Goal: Find specific page/section: Find specific page/section

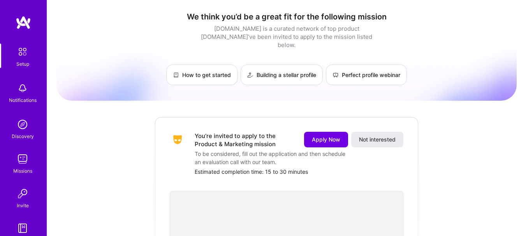
click at [16, 25] on img at bounding box center [24, 23] width 16 height 14
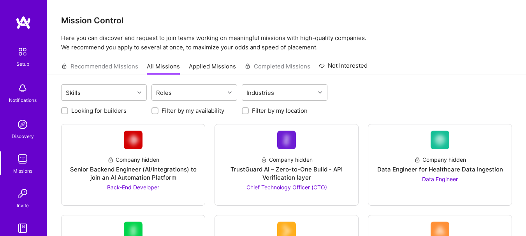
click at [127, 64] on div "Recommended Missions All Missions Applied Missions Completed Missions Not Inter…" at bounding box center [214, 66] width 306 height 17
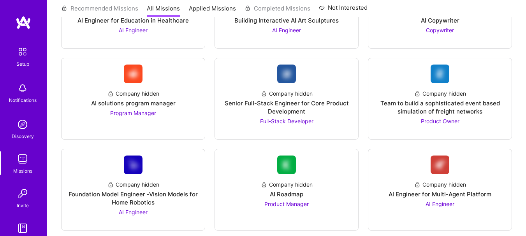
scroll to position [506, 0]
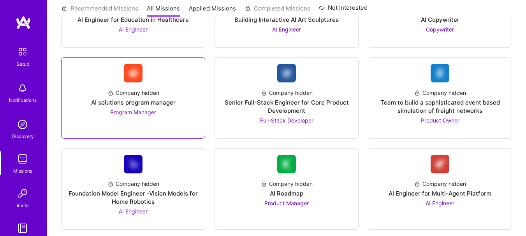
click at [129, 114] on span "Program Manager" at bounding box center [133, 112] width 46 height 7
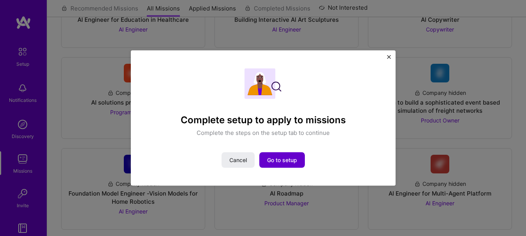
click at [286, 161] on span "Go to setup" at bounding box center [282, 160] width 30 height 8
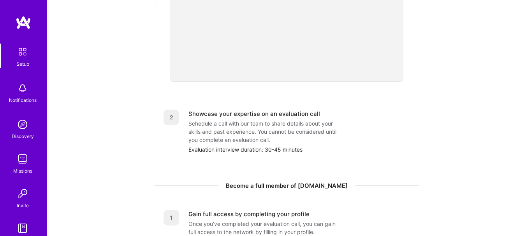
scroll to position [272, 0]
